Goal: Navigation & Orientation: Understand site structure

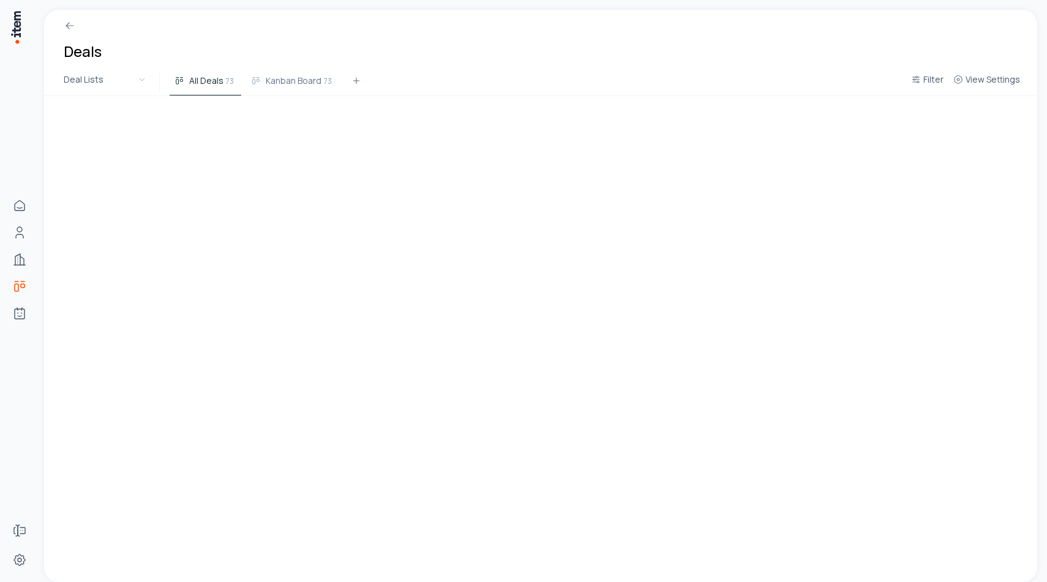
click at [622, 40] on div "Deals" at bounding box center [540, 40] width 993 height 61
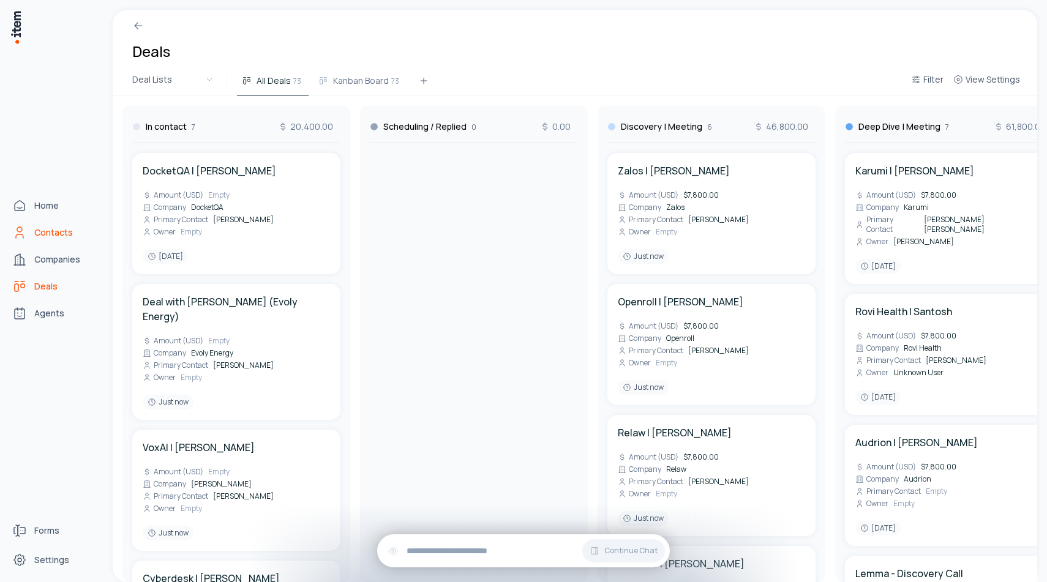
click at [34, 237] on span "Contacts" at bounding box center [53, 233] width 39 height 12
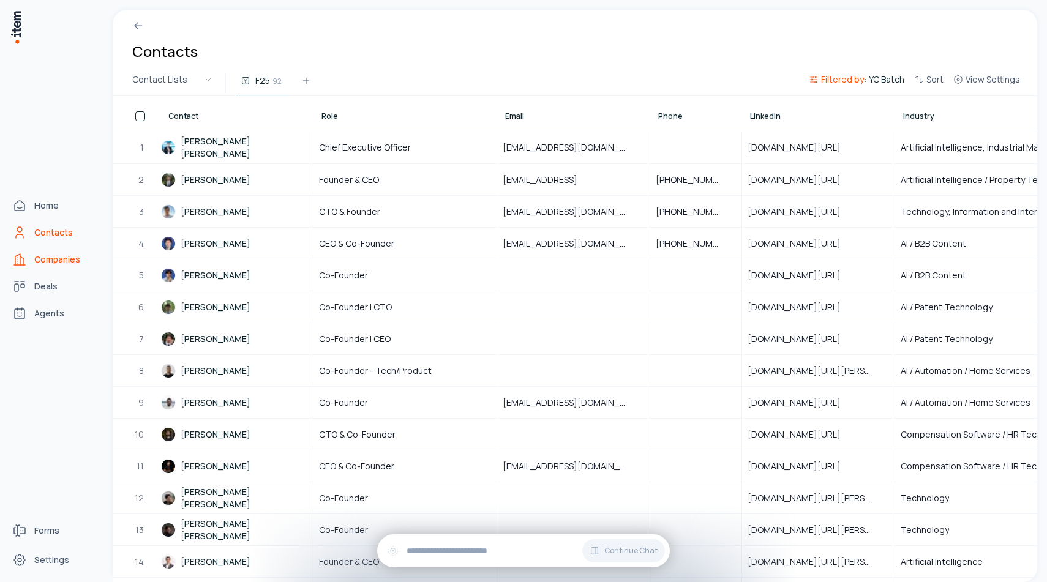
click at [49, 262] on span "Companies" at bounding box center [57, 259] width 46 height 12
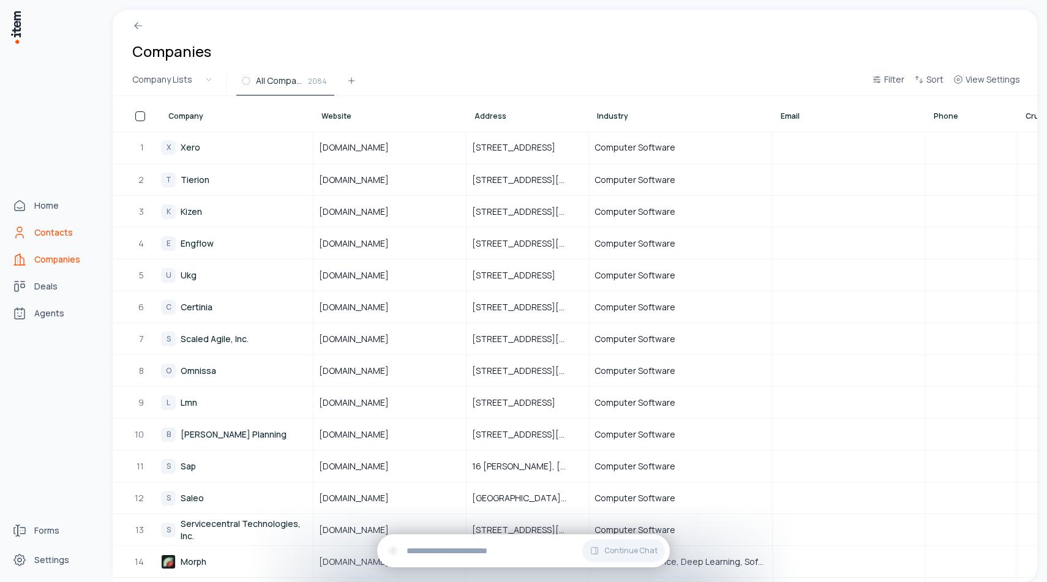
click at [54, 230] on span "Contacts" at bounding box center [53, 233] width 39 height 12
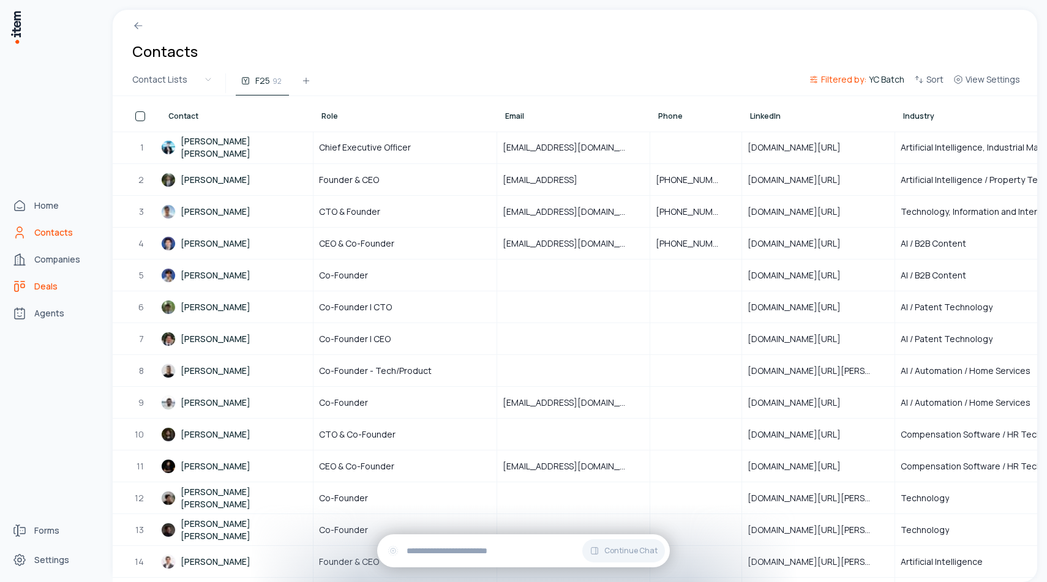
click at [46, 287] on span "Deals" at bounding box center [45, 286] width 23 height 12
